Goal: Entertainment & Leisure: Consume media (video, audio)

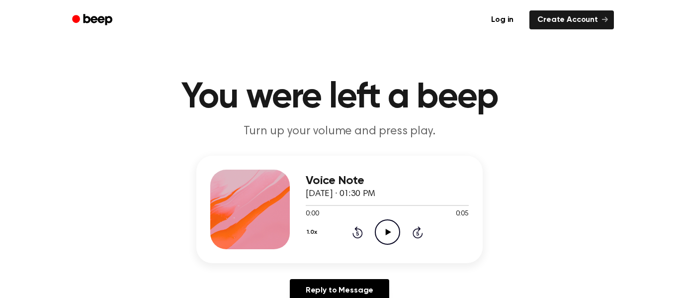
click at [381, 233] on icon "Play Audio" at bounding box center [387, 231] width 25 height 25
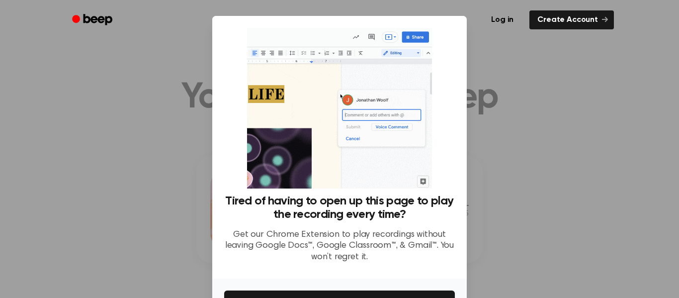
click at [582, 245] on div at bounding box center [339, 149] width 679 height 298
click at [576, 245] on div at bounding box center [339, 149] width 679 height 298
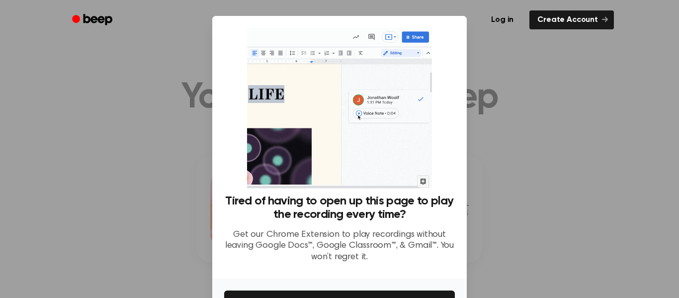
click at [411, 164] on img at bounding box center [339, 108] width 184 height 160
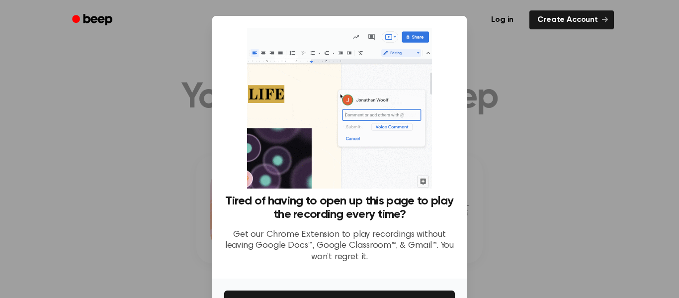
click at [446, 123] on div "Tired of having to open up this page to play the recording every time? Get our …" at bounding box center [339, 149] width 231 height 242
click at [603, 18] on icon at bounding box center [605, 19] width 6 height 6
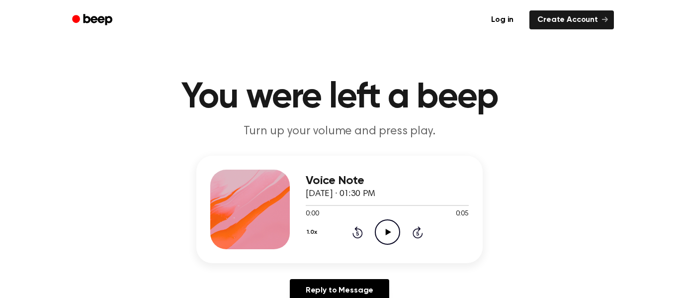
click at [394, 237] on icon "Play Audio" at bounding box center [387, 231] width 25 height 25
click at [515, 25] on link "Log in" at bounding box center [502, 19] width 42 height 23
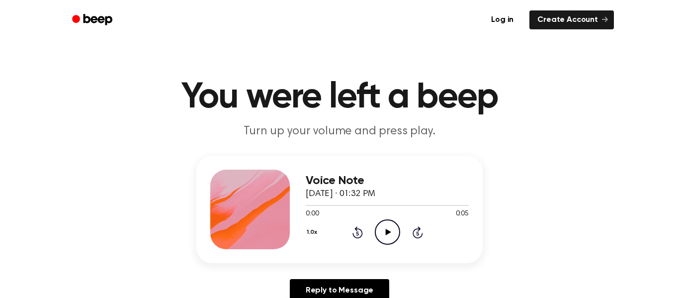
click at [375, 228] on icon "Play Audio" at bounding box center [387, 231] width 25 height 25
